Goal: Task Accomplishment & Management: Complete application form

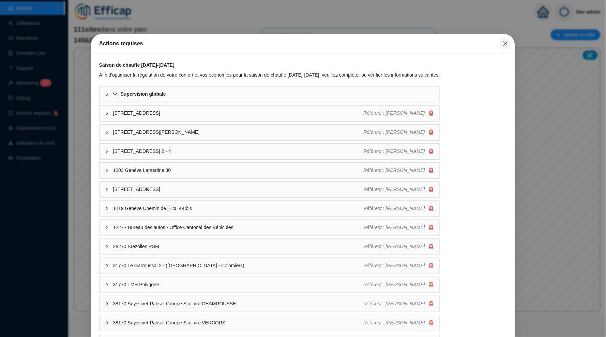
click at [506, 44] on icon "close" at bounding box center [505, 43] width 5 height 5
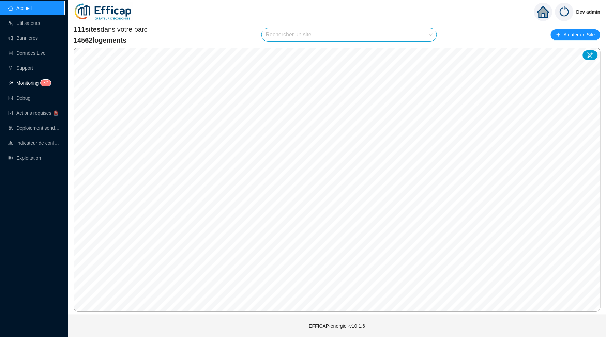
click at [45, 85] on span "3" at bounding box center [44, 83] width 2 height 6
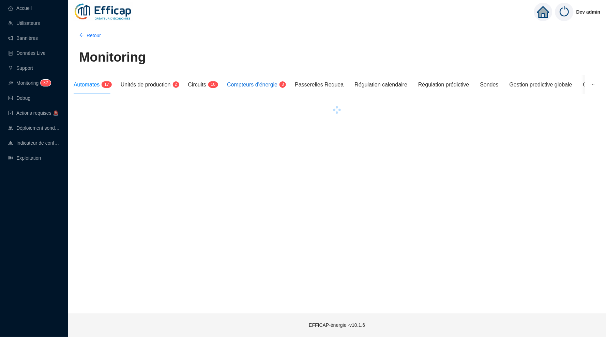
click at [277, 86] on span "Compteurs d'énergie" at bounding box center [252, 85] width 50 height 6
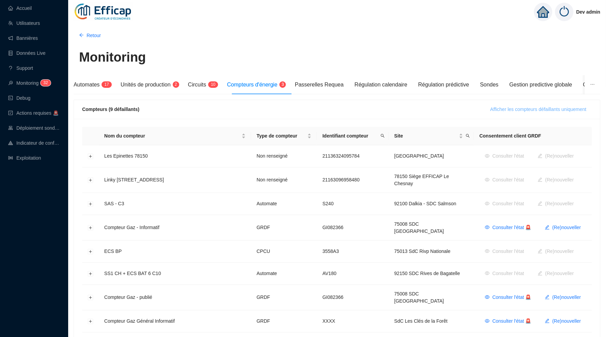
click at [527, 111] on span "Afficher les compteurs défaillants uniquement" at bounding box center [538, 109] width 96 height 7
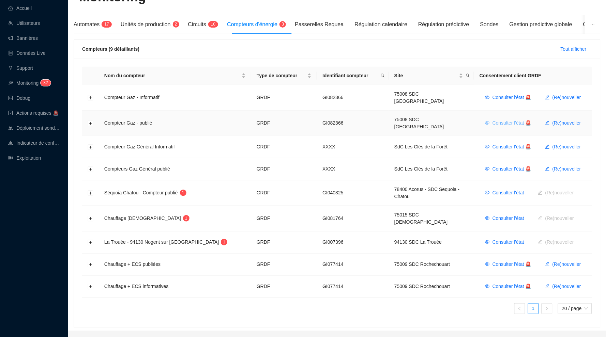
scroll to position [62, 0]
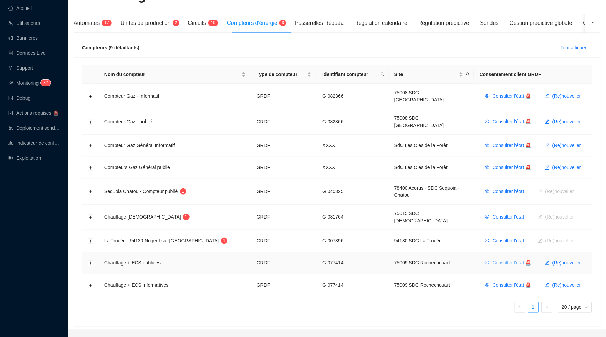
click at [503, 258] on button "Consulter l'état 🚨" at bounding box center [507, 263] width 57 height 11
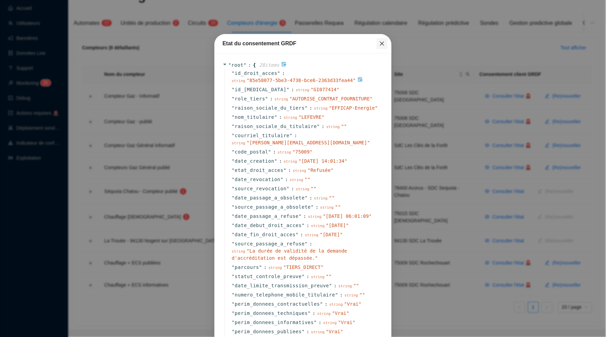
scroll to position [0, 0]
click at [382, 46] on icon "close" at bounding box center [381, 43] width 5 height 5
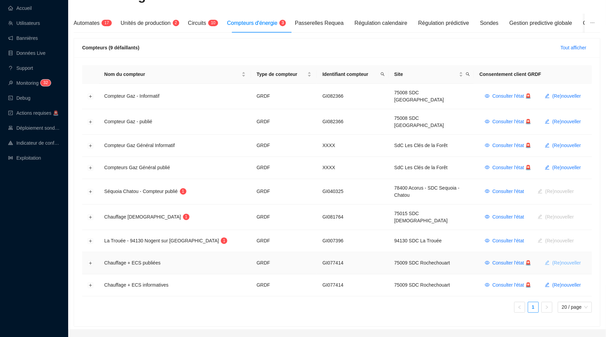
click at [564, 260] on span "(Re)nouveller" at bounding box center [566, 263] width 29 height 7
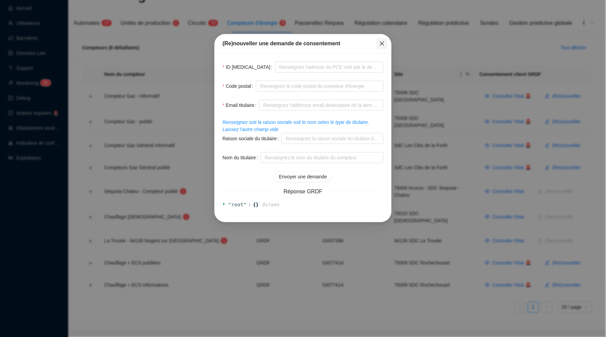
click at [386, 43] on span "Fermer" at bounding box center [381, 43] width 11 height 5
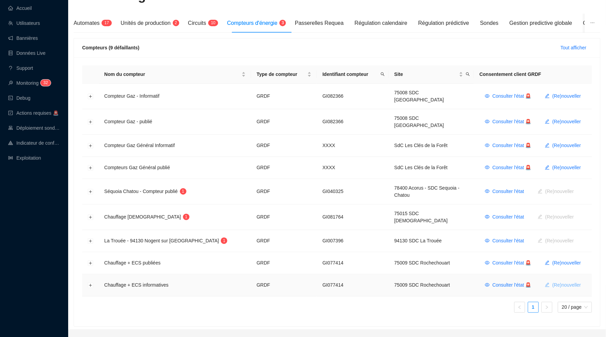
click at [555, 282] on span "(Re)nouveller" at bounding box center [566, 285] width 29 height 7
type input "GI077414"
type input "75009"
type input "[PERSON_NAME][EMAIL_ADDRESS][DOMAIN_NAME]"
type input "LEFEVRE"
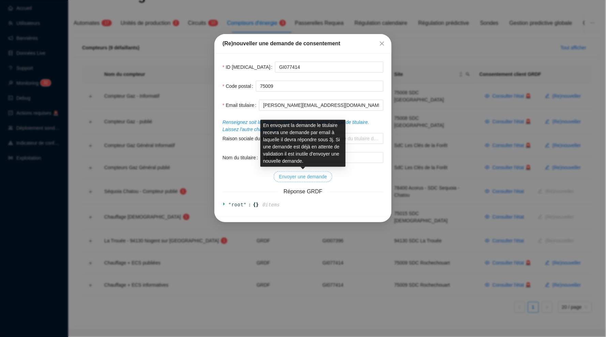
click at [302, 178] on span "Envoyer une demande" at bounding box center [303, 176] width 48 height 7
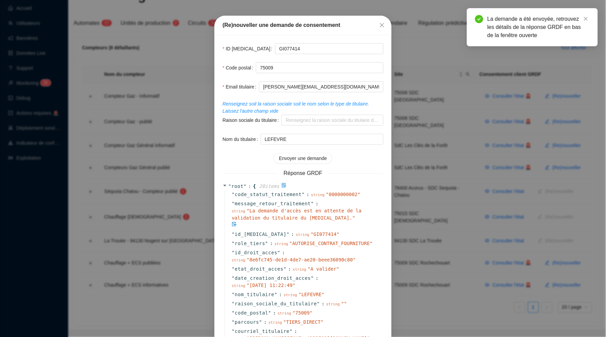
scroll to position [25, 0]
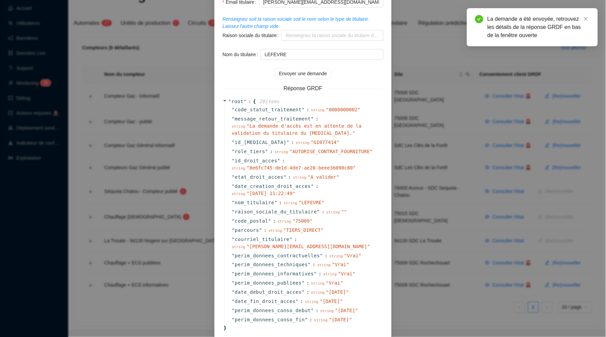
click at [468, 175] on div "(Re)nouveller une demande de consentement ID [MEDICAL_DATA] GI077414 Code posta…" at bounding box center [303, 168] width 606 height 337
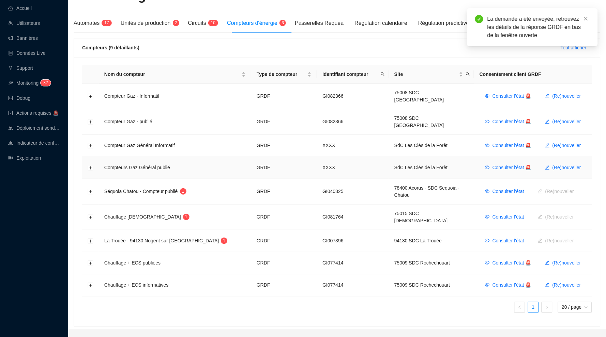
scroll to position [0, 0]
